Goal: Ask a question

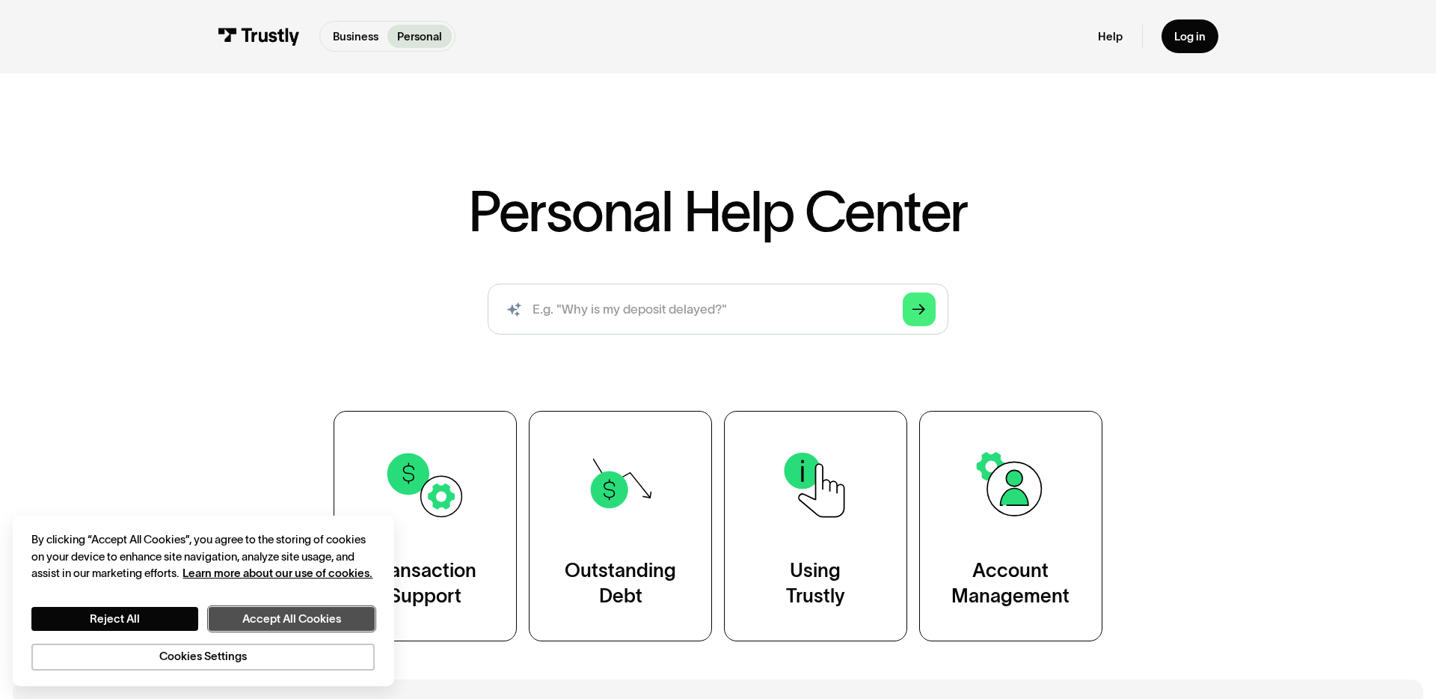
click at [291, 616] on button "Accept All Cookies" at bounding box center [292, 619] width 166 height 24
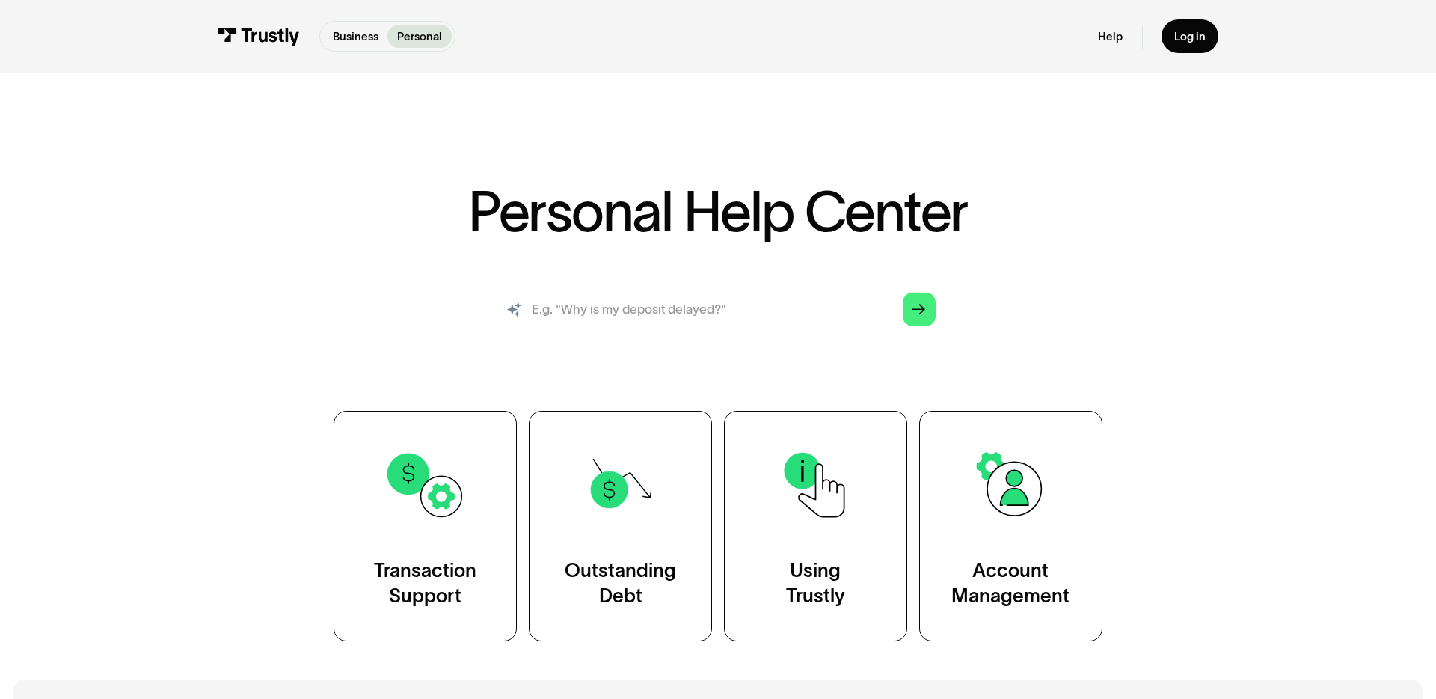
click at [599, 296] on input "search" at bounding box center [718, 308] width 461 height 51
type input "why is my deposit delayed?"
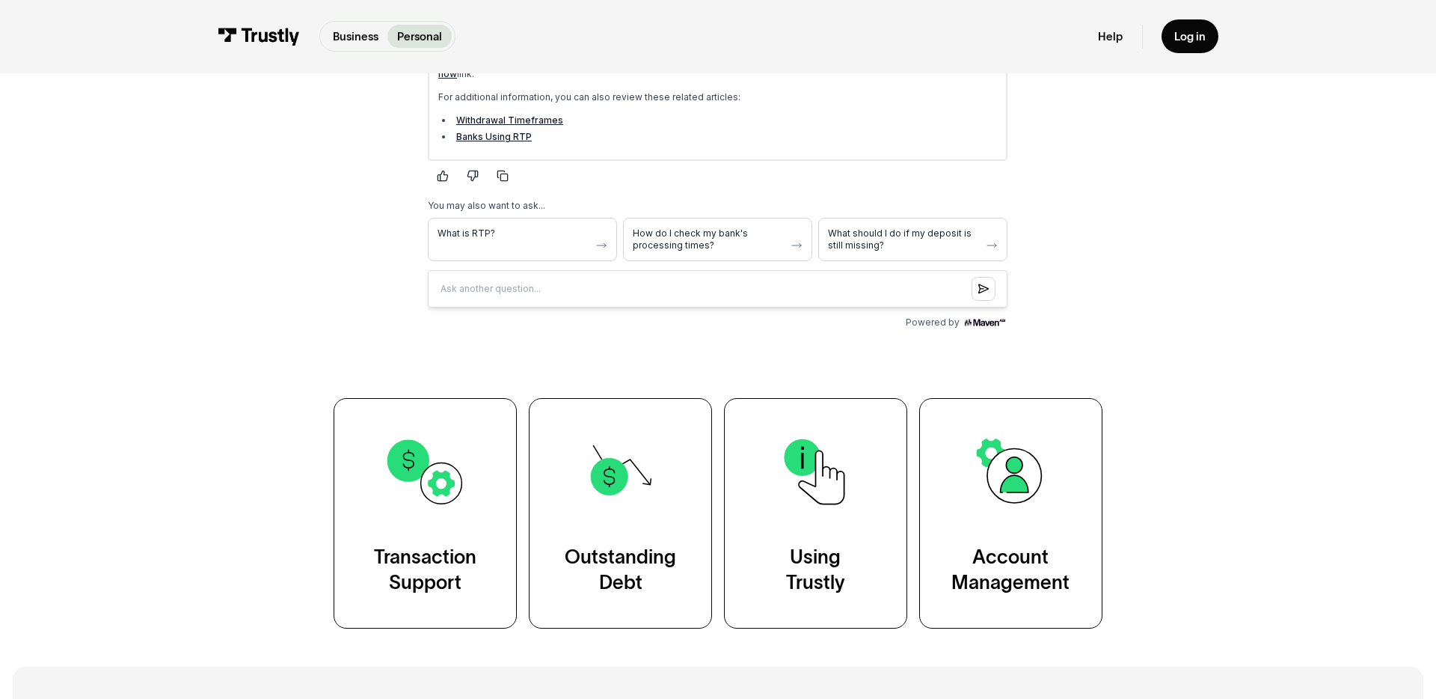
scroll to position [549, 0]
